Goal: Information Seeking & Learning: Find specific fact

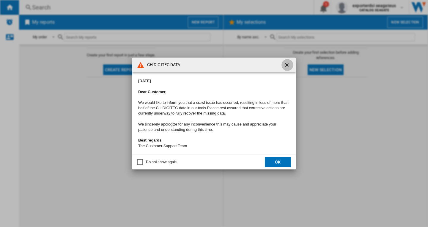
click at [288, 63] on ng-md-icon "getI18NText('BUTTONS.CLOSE_DIALOG')" at bounding box center [287, 65] width 7 height 7
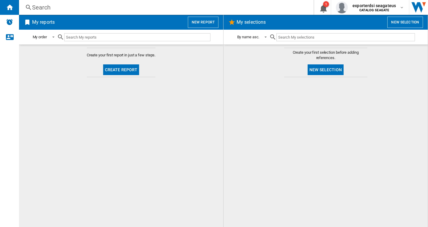
click at [39, 7] on div "Search" at bounding box center [165, 7] width 266 height 8
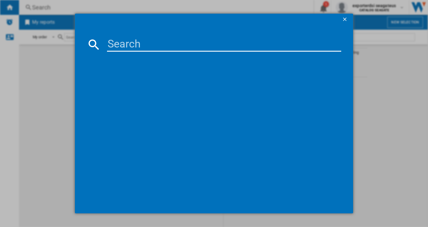
click at [127, 43] on input at bounding box center [224, 44] width 234 height 14
paste input "LANCOME BLUSH SUBTIL POWDER BLUSH WITH BLUSH BRUSH 6 G 02 [PERSON_NAME]"
type input "LANCOME BLUSH SUBTIL POWDER BLUSH WITH BLUSH BRUSH 6 G 02 [PERSON_NAME]"
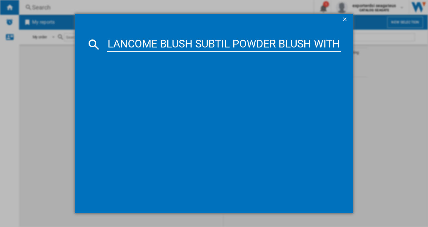
scroll to position [0, 170]
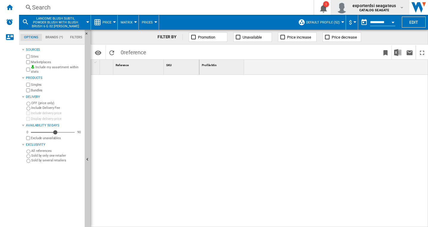
click at [383, 10] on b "CATALOG SEAGATE" at bounding box center [374, 10] width 30 height 4
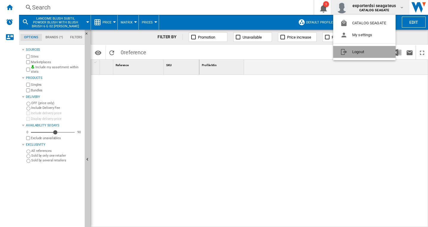
click at [377, 53] on button "Logout" at bounding box center [364, 52] width 62 height 12
